Goal: Navigation & Orientation: Find specific page/section

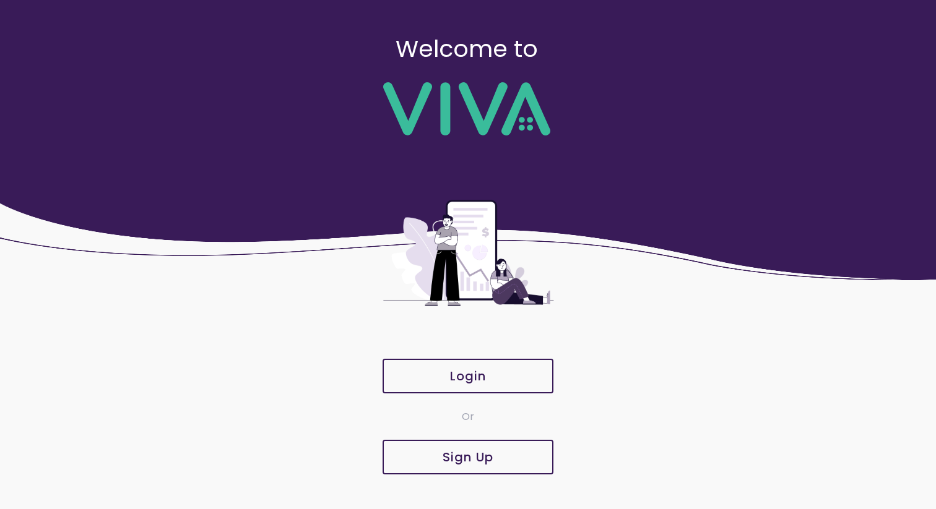
click at [445, 394] on ion-col "Login" at bounding box center [468, 376] width 180 height 46
click at [443, 378] on span "Login" at bounding box center [468, 376] width 144 height 12
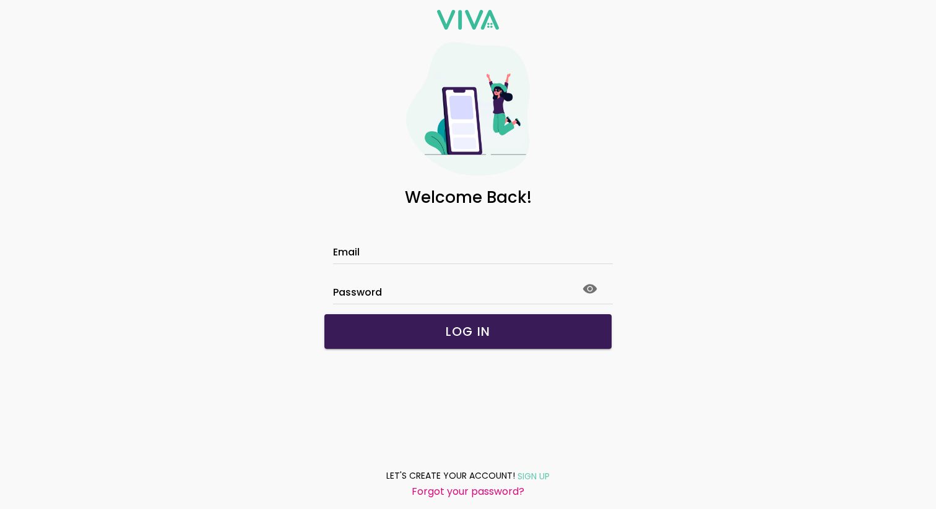
click at [335, 252] on input "Email" at bounding box center [468, 254] width 270 height 11
type input "**********"
click at [453, 340] on button "LOG IN" at bounding box center [467, 331] width 287 height 35
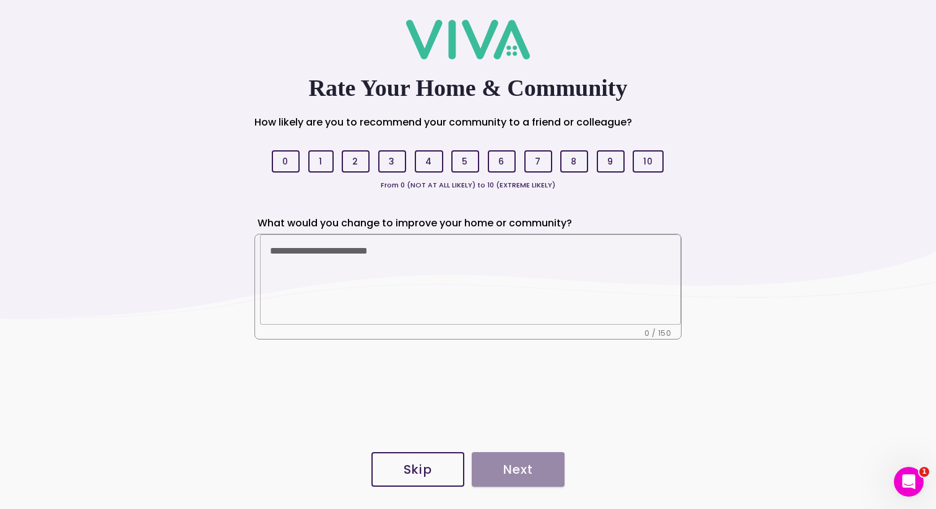
click at [0, 0] on slot "Skip" at bounding box center [0, 0] width 0 height 0
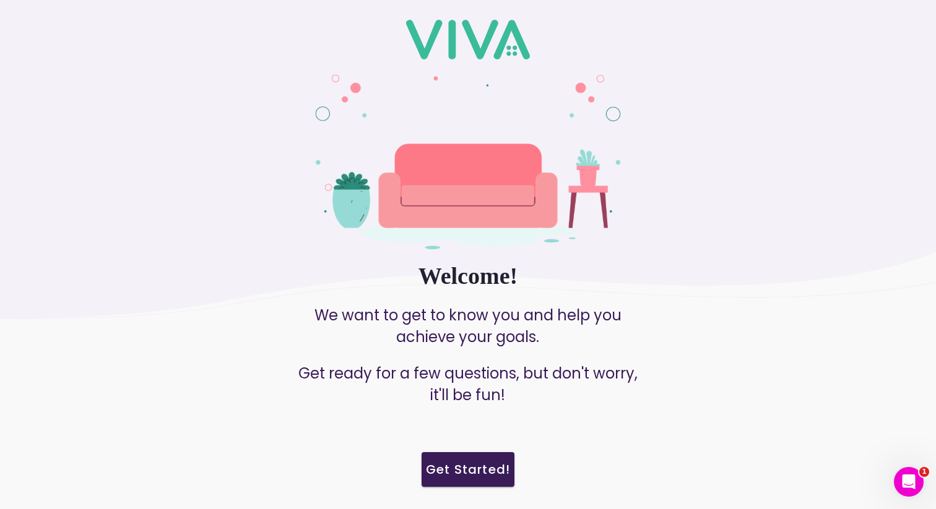
click at [0, 0] on slot "Get Started!" at bounding box center [0, 0] width 0 height 0
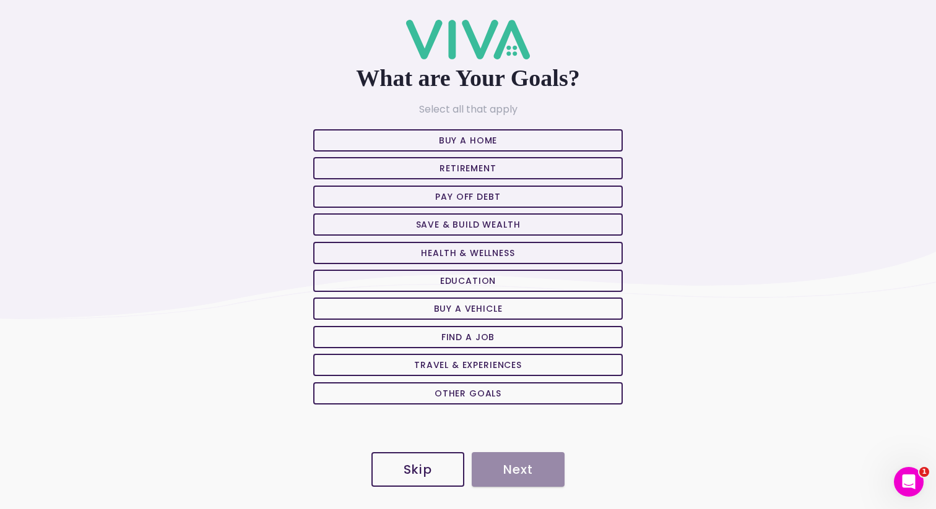
click at [0, 0] on slot "Skip" at bounding box center [0, 0] width 0 height 0
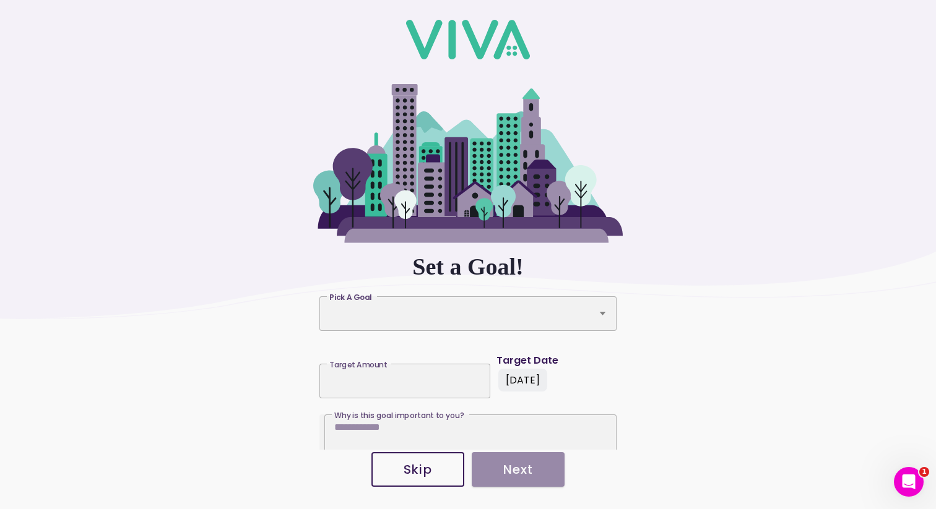
click at [0, 0] on slot "Skip" at bounding box center [0, 0] width 0 height 0
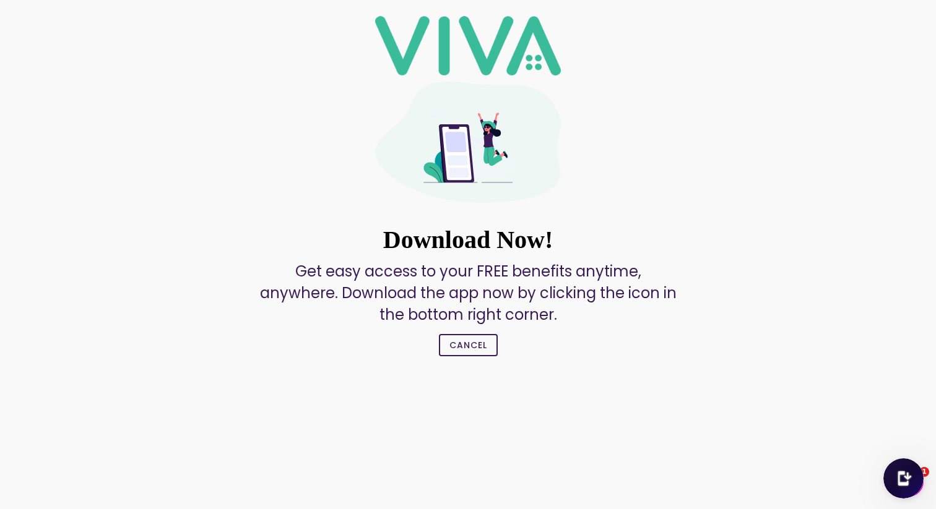
click at [0, 0] on slot "Cancel" at bounding box center [0, 0] width 0 height 0
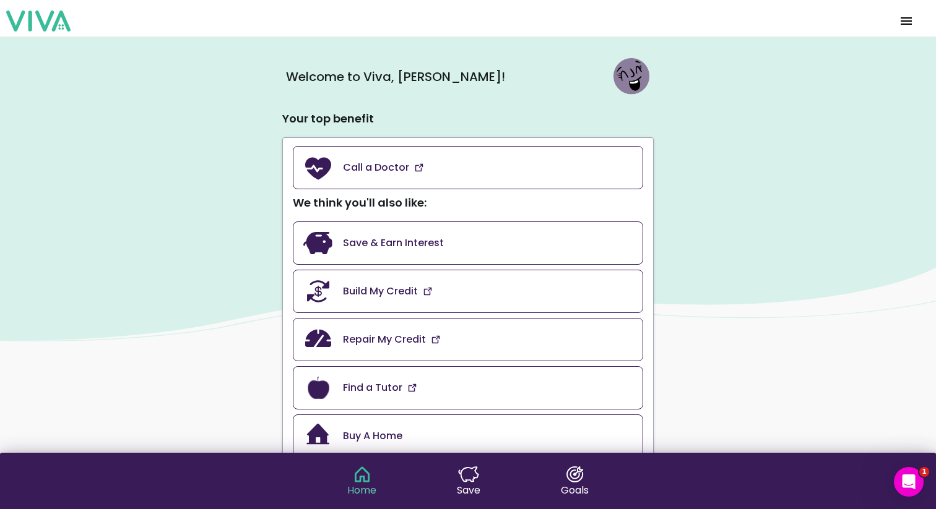
click at [904, 20] on span "menu" at bounding box center [906, 21] width 20 height 30
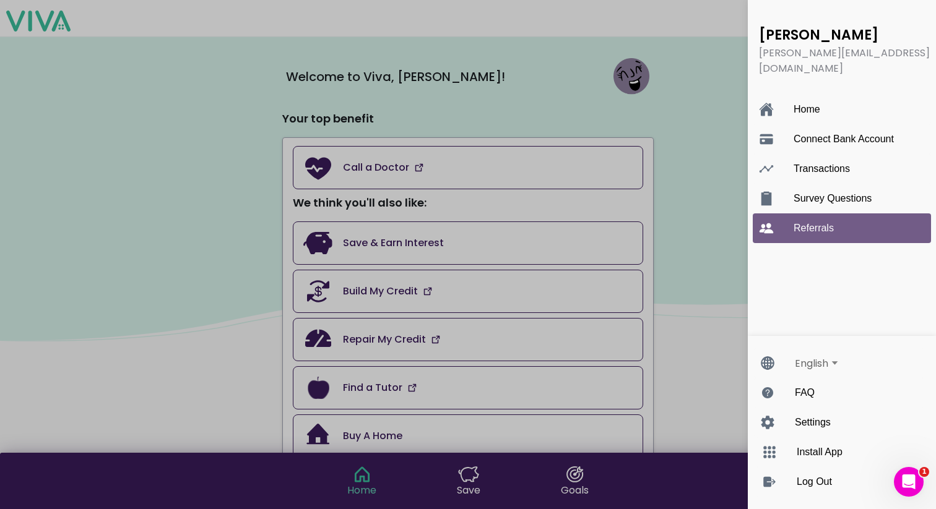
click at [788, 214] on link "Referrals" at bounding box center [842, 229] width 178 height 30
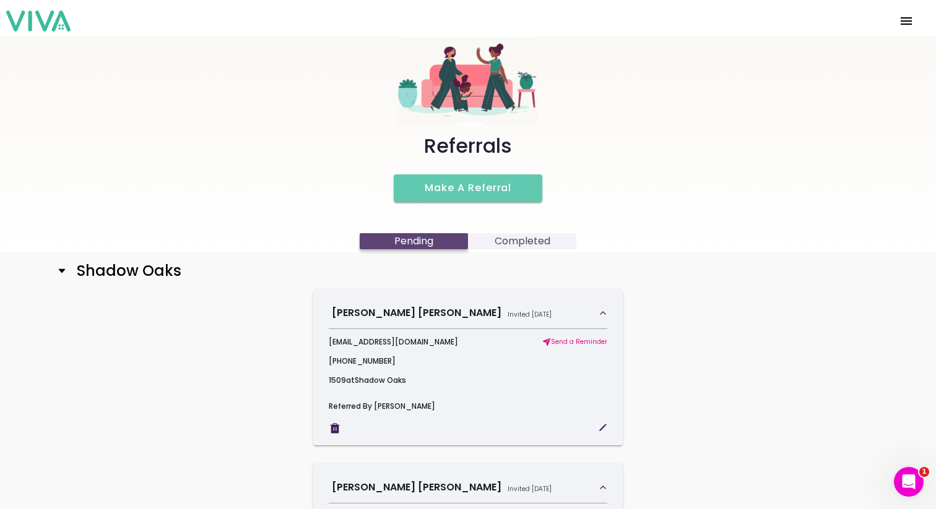
click at [144, 275] on h2 "Shadow Oaks" at bounding box center [124, 271] width 115 height 18
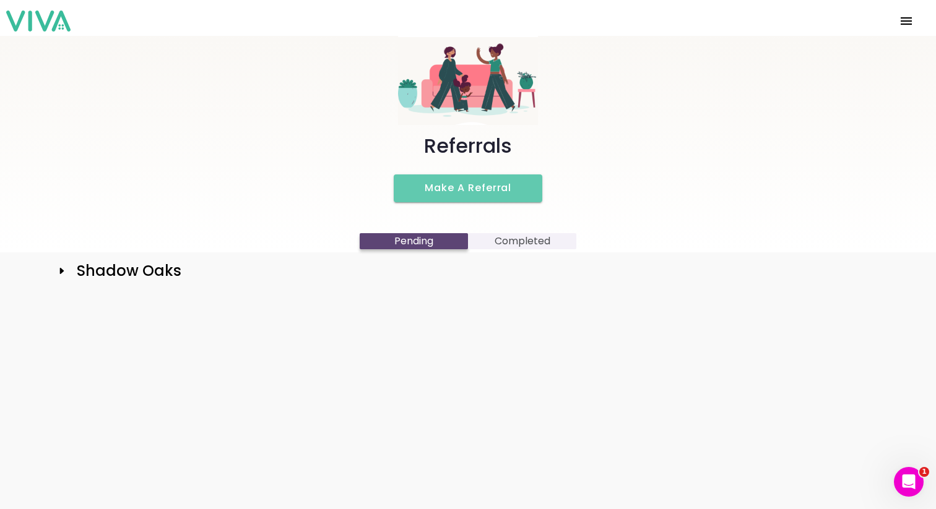
click at [408, 88] on img at bounding box center [468, 80] width 140 height 89
